Goal: Transaction & Acquisition: Purchase product/service

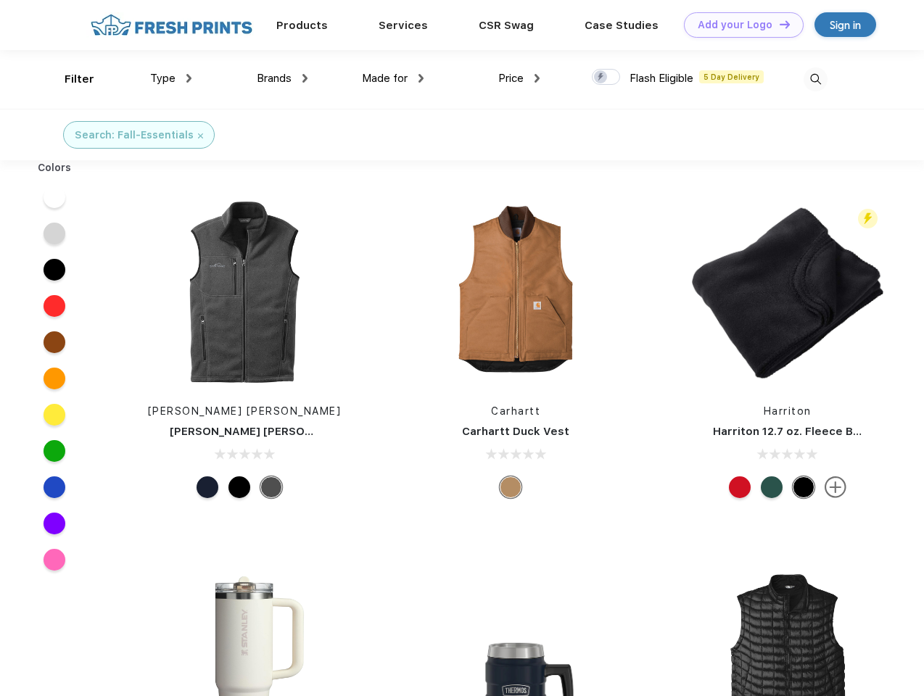
click at [738, 25] on link "Add your Logo Design Tool" at bounding box center [744, 24] width 120 height 25
click at [0, 0] on div "Design Tool" at bounding box center [0, 0] width 0 height 0
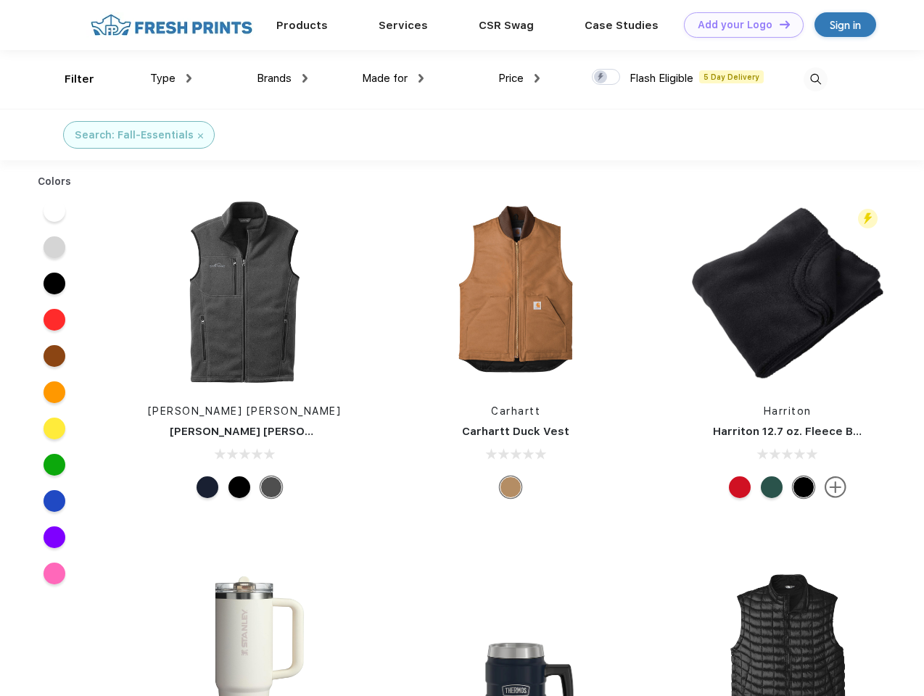
click at [778, 24] on link "Add your Logo Design Tool" at bounding box center [744, 24] width 120 height 25
click at [70, 79] on div "Filter" at bounding box center [80, 79] width 30 height 17
click at [171, 78] on span "Type" at bounding box center [162, 78] width 25 height 13
click at [282, 78] on span "Brands" at bounding box center [274, 78] width 35 height 13
click at [393, 78] on span "Made for" at bounding box center [385, 78] width 46 height 13
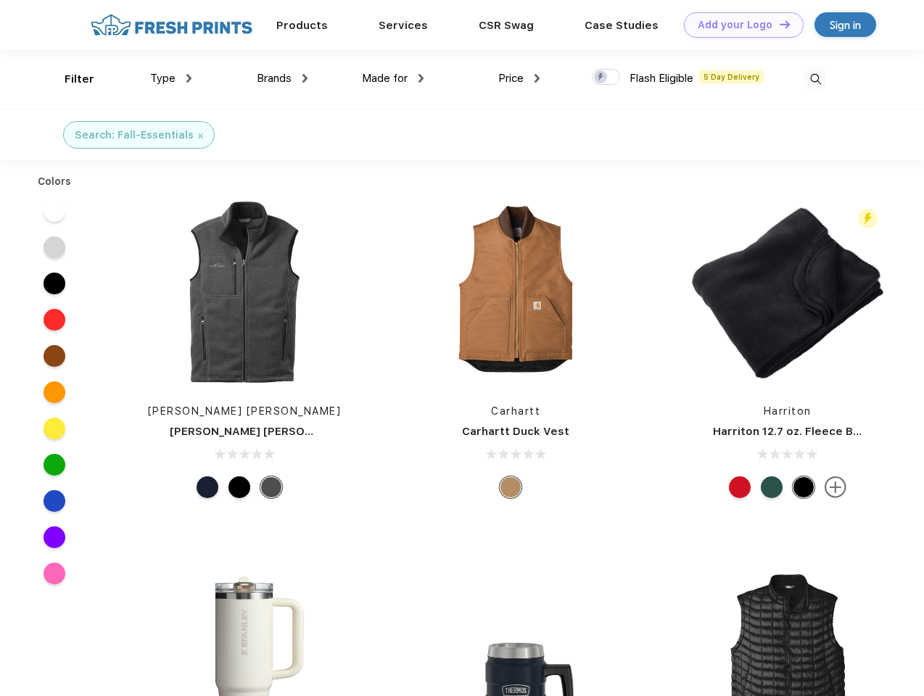
click at [519, 78] on span "Price" at bounding box center [510, 78] width 25 height 13
click at [606, 78] on div at bounding box center [606, 77] width 28 height 16
click at [601, 78] on input "checkbox" at bounding box center [596, 72] width 9 height 9
click at [815, 79] on img at bounding box center [816, 79] width 24 height 24
